Goal: Navigation & Orientation: Understand site structure

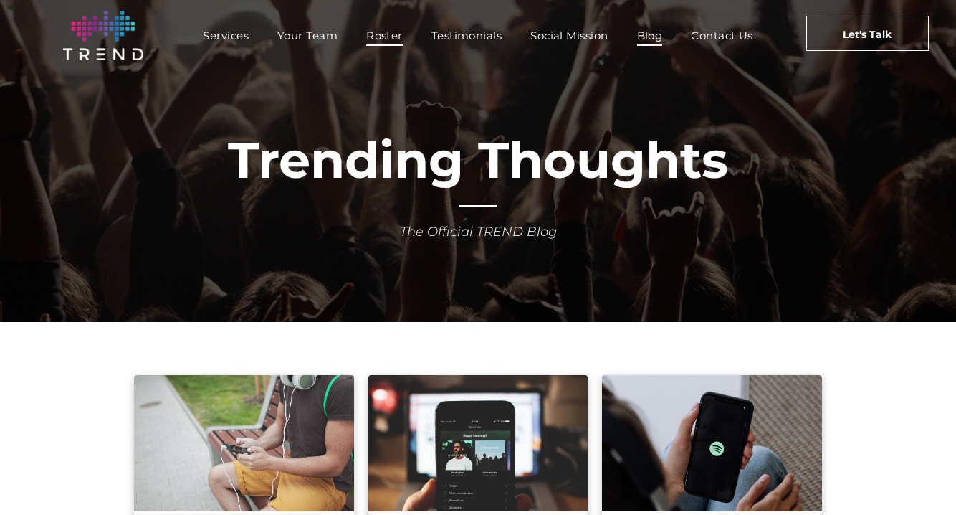
click at [396, 34] on span "Roster" at bounding box center [384, 35] width 37 height 21
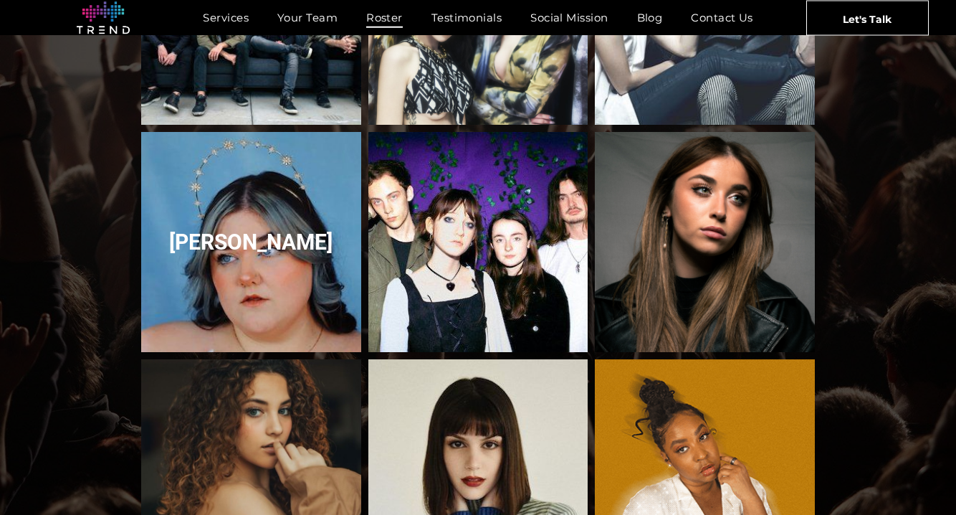
click at [284, 238] on link "Courtney Govan" at bounding box center [251, 241] width 233 height 233
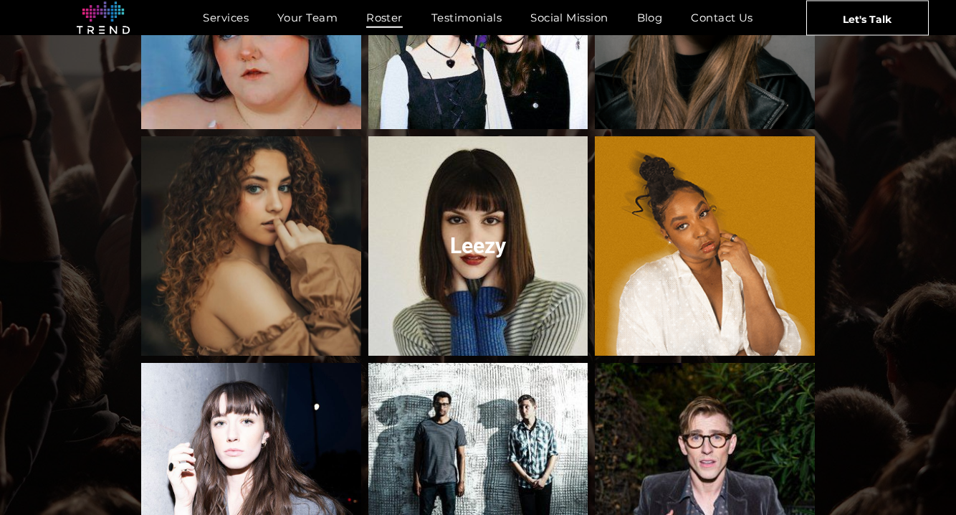
scroll to position [681, 0]
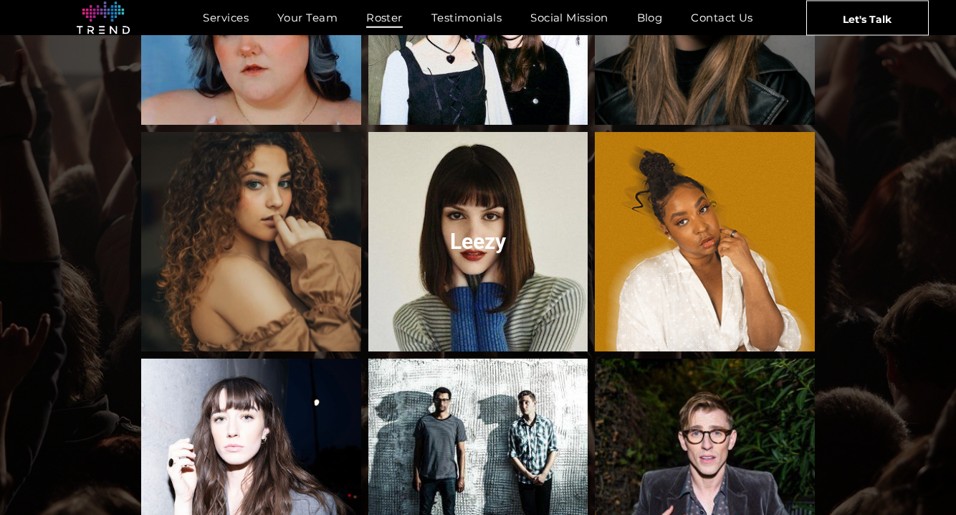
click at [469, 259] on link "Leezy" at bounding box center [477, 241] width 233 height 233
click at [513, 226] on link "Leezy" at bounding box center [477, 241] width 233 height 233
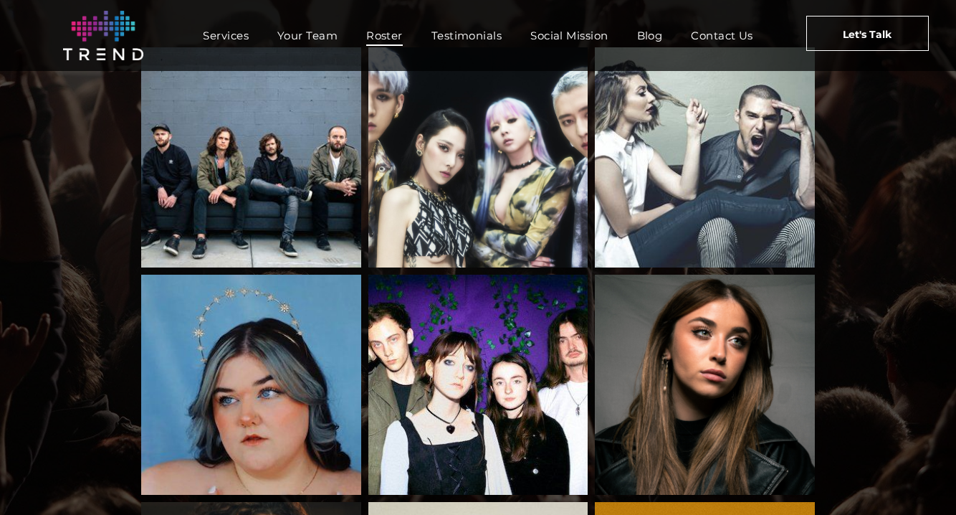
scroll to position [0, 0]
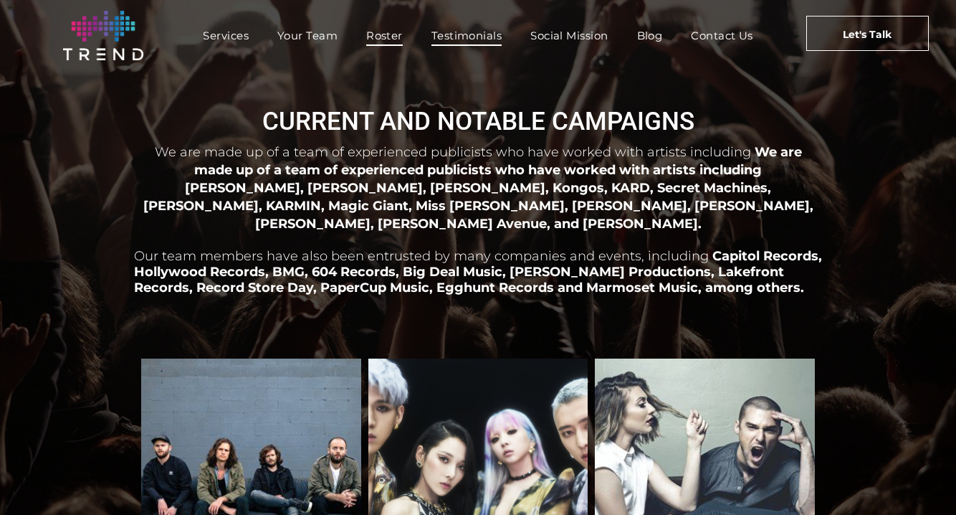
click at [467, 33] on span "Testimonials" at bounding box center [466, 35] width 70 height 21
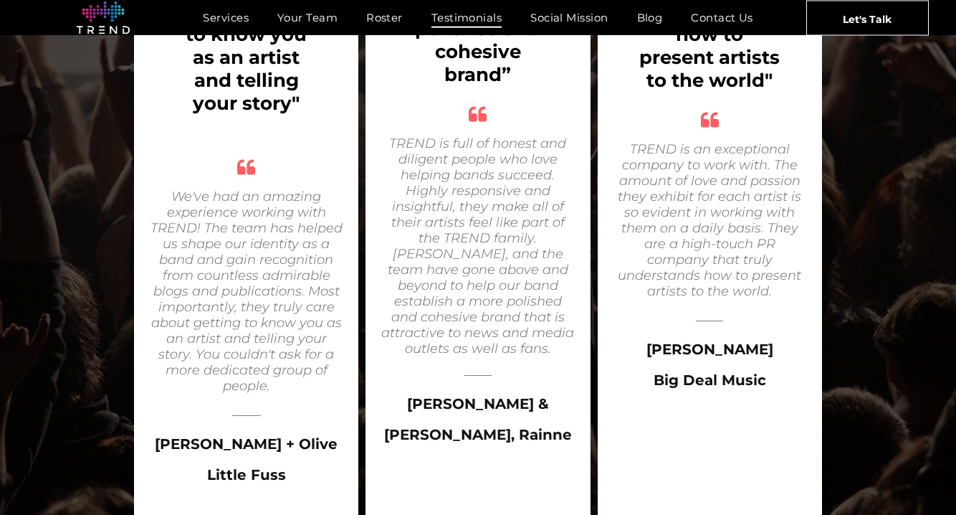
scroll to position [2412, 0]
